Goal: Navigation & Orientation: Find specific page/section

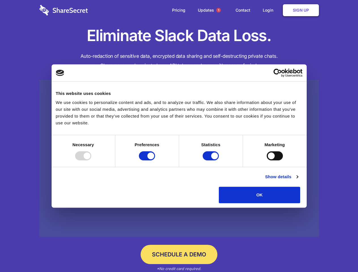
click at [91, 160] on div at bounding box center [83, 155] width 16 height 9
click at [155, 160] on input "Preferences" at bounding box center [147, 155] width 16 height 9
checkbox input "false"
click at [211, 160] on input "Statistics" at bounding box center [210, 155] width 16 height 9
checkbox input "false"
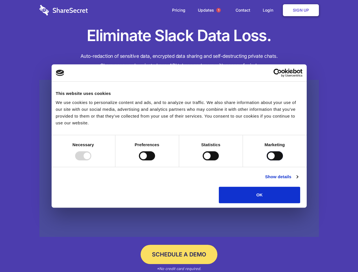
click at [266, 160] on input "Marketing" at bounding box center [274, 155] width 16 height 9
checkbox input "true"
click at [298, 180] on link "Show details" at bounding box center [281, 176] width 33 height 7
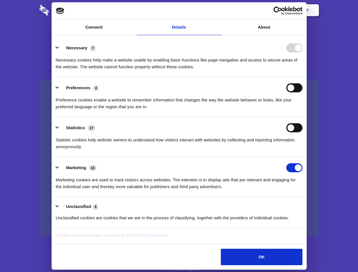
click at [305, 205] on ul "Necessary 7 Necessary cookies help make a website usable by enabling basic func…" at bounding box center [179, 132] width 252 height 191
click at [218, 10] on span "1" at bounding box center [218, 10] width 5 height 5
